Goal: Transaction & Acquisition: Purchase product/service

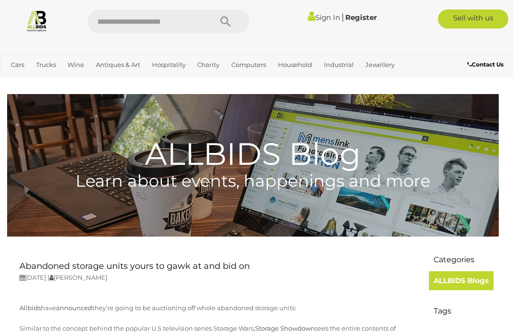
scroll to position [110, 0]
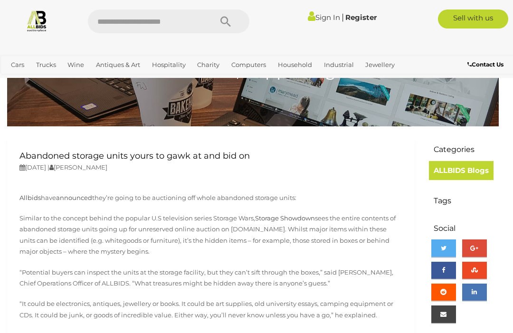
click at [111, 25] on input "text" at bounding box center [145, 21] width 114 height 24
type input "******"
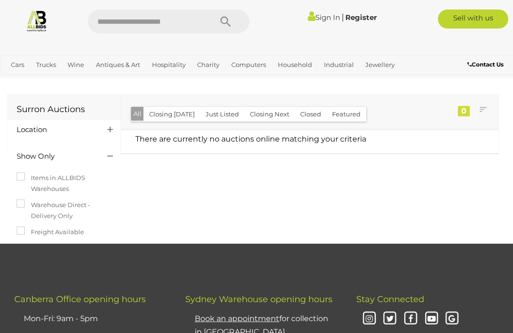
click at [115, 19] on input "text" at bounding box center [145, 21] width 114 height 24
type input "*******"
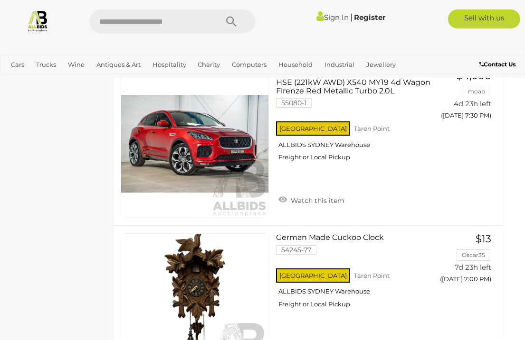
scroll to position [5668, 8]
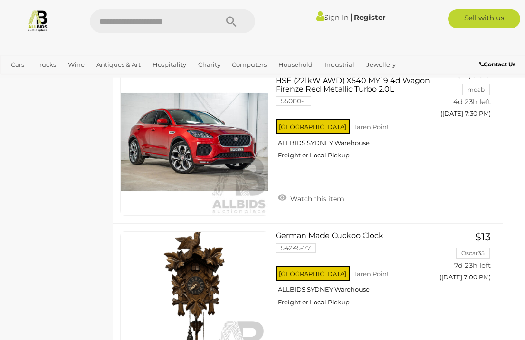
click at [243, 72] on link "Computers" at bounding box center [249, 65] width 42 height 16
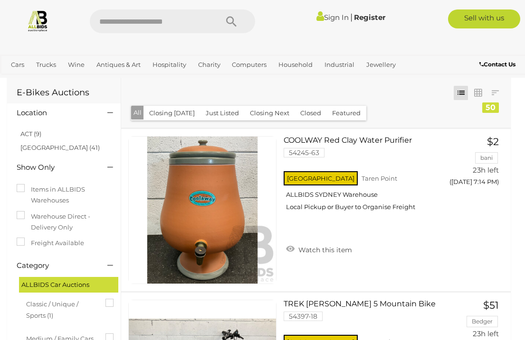
click at [238, 31] on button "Search" at bounding box center [230, 21] width 47 height 24
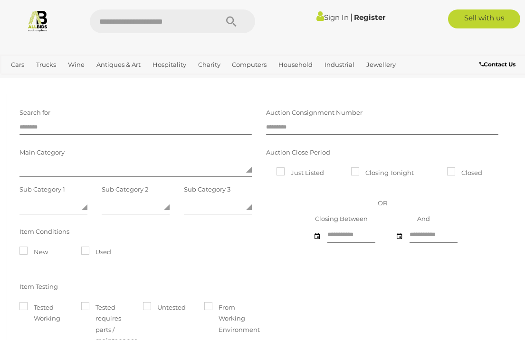
scroll to position [1, 0]
click at [0, 0] on link "Bracelets" at bounding box center [0, 0] width 0 height 0
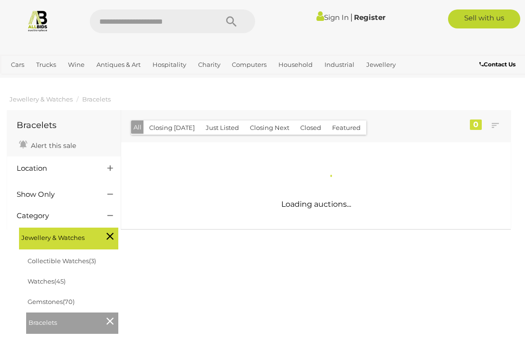
scroll to position [1, 0]
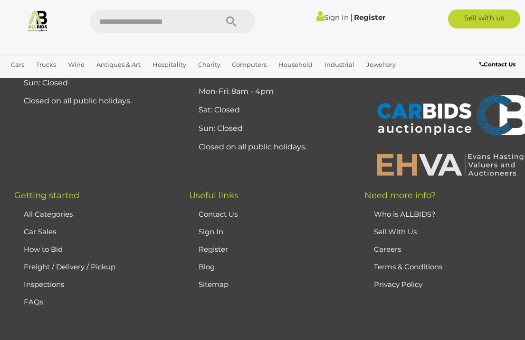
scroll to position [609, 0]
